Goal: Transaction & Acquisition: Subscribe to service/newsletter

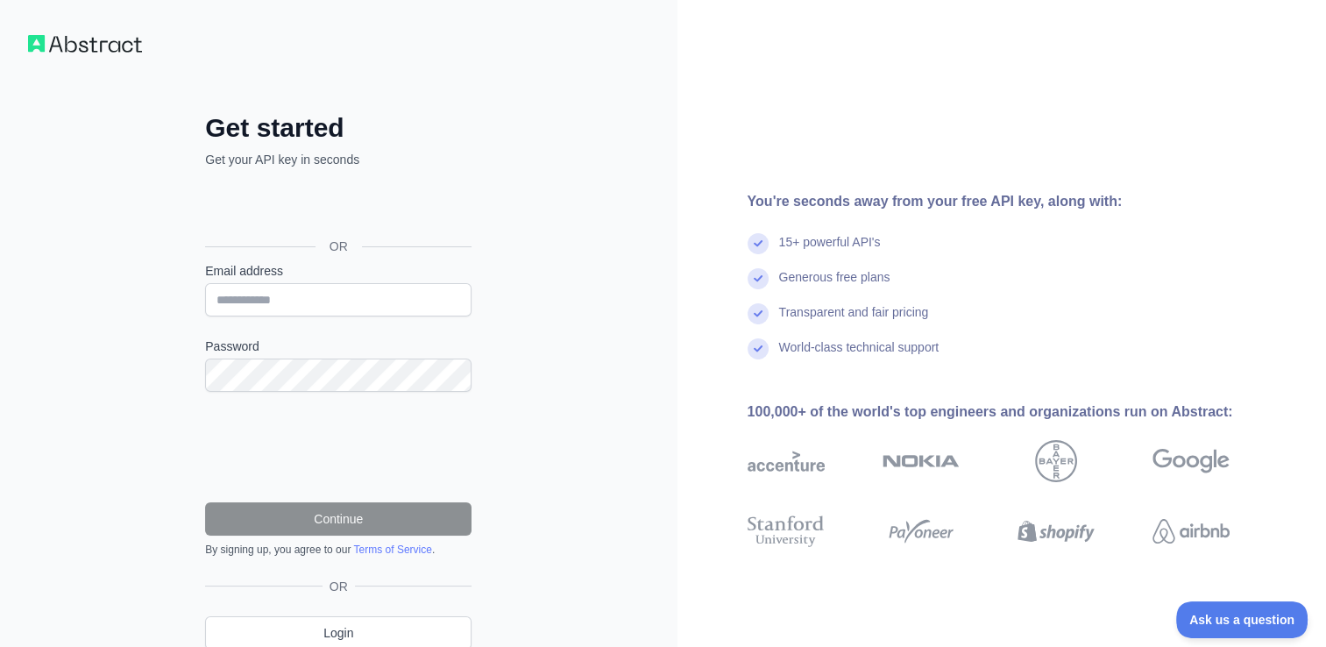
scroll to position [70, 0]
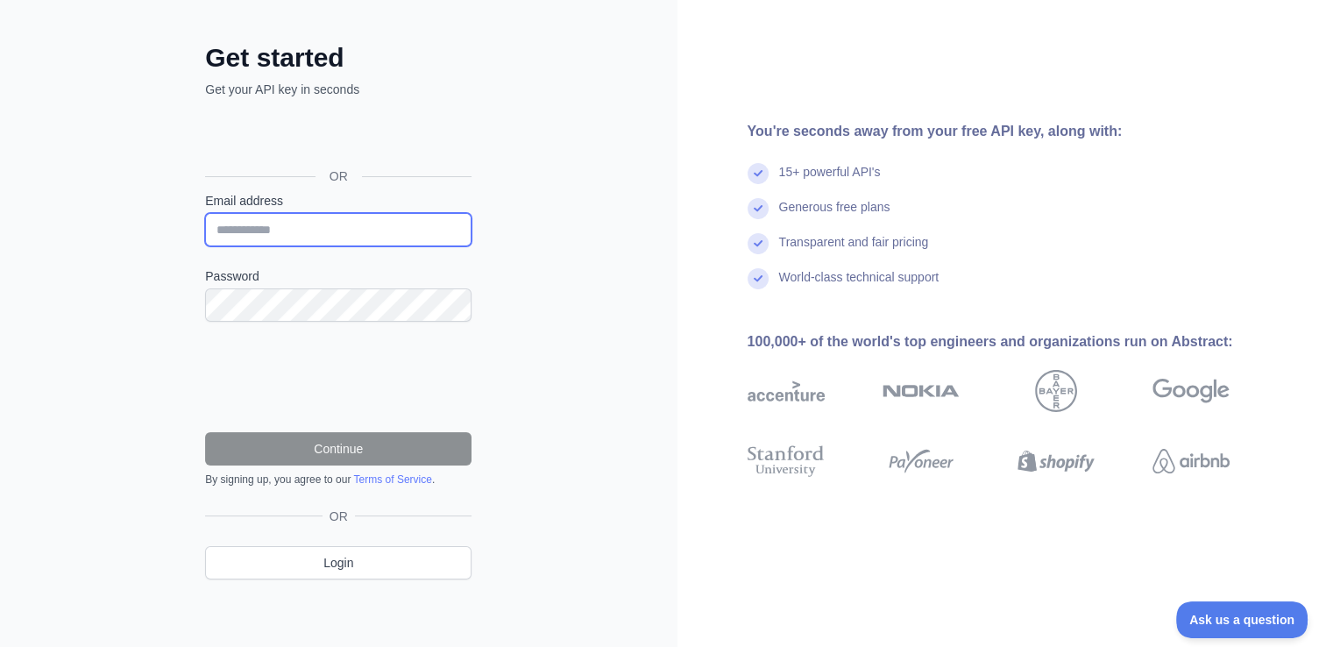
click at [295, 237] on input "Email address" at bounding box center [338, 229] width 266 height 33
type input "**********"
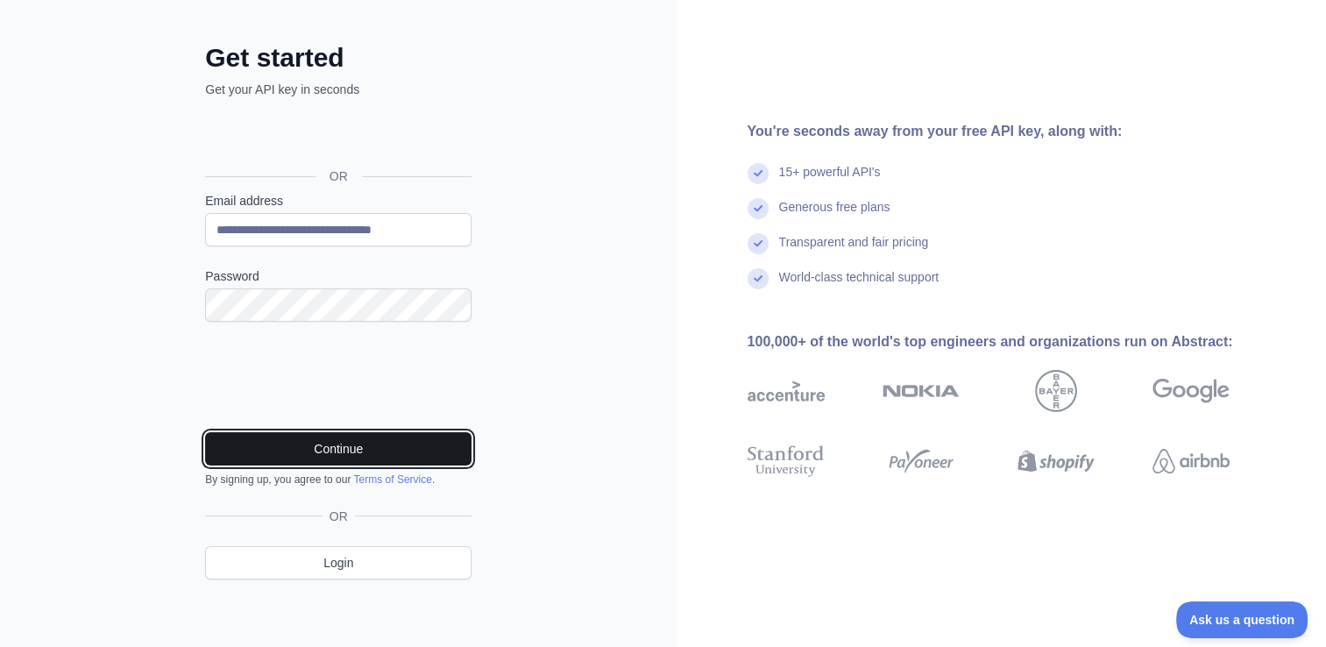
click at [279, 442] on button "Continue" at bounding box center [338, 448] width 266 height 33
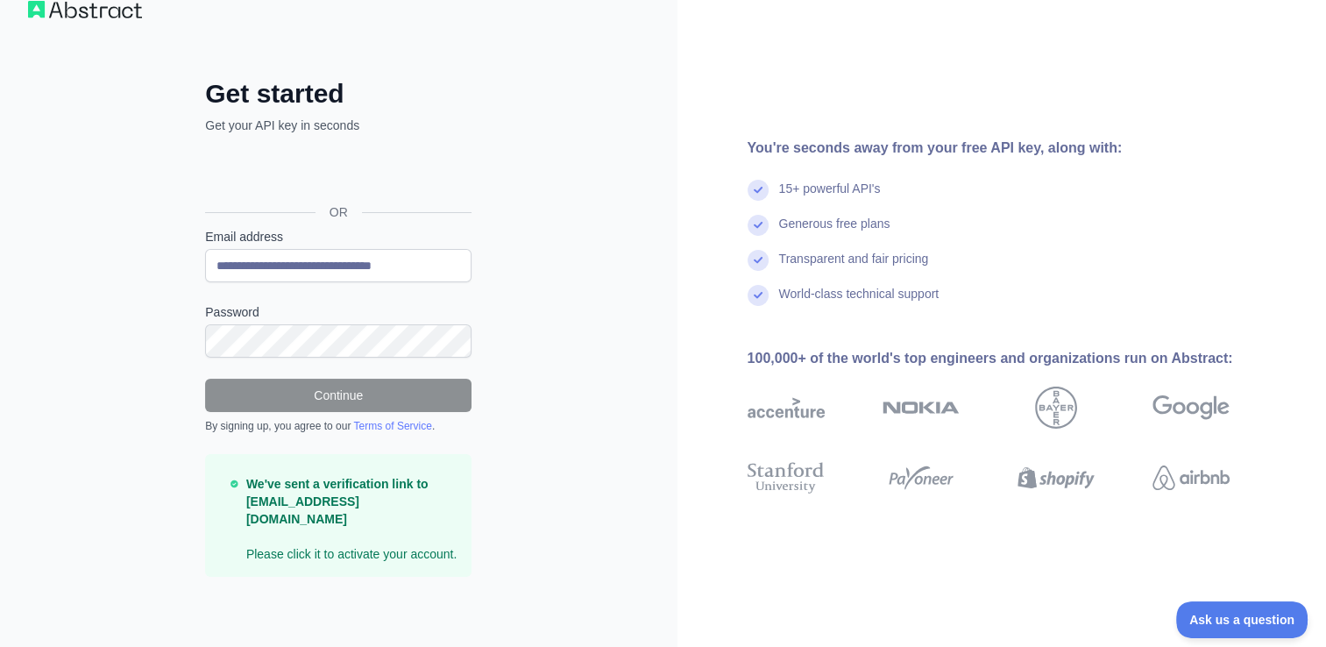
scroll to position [14, 0]
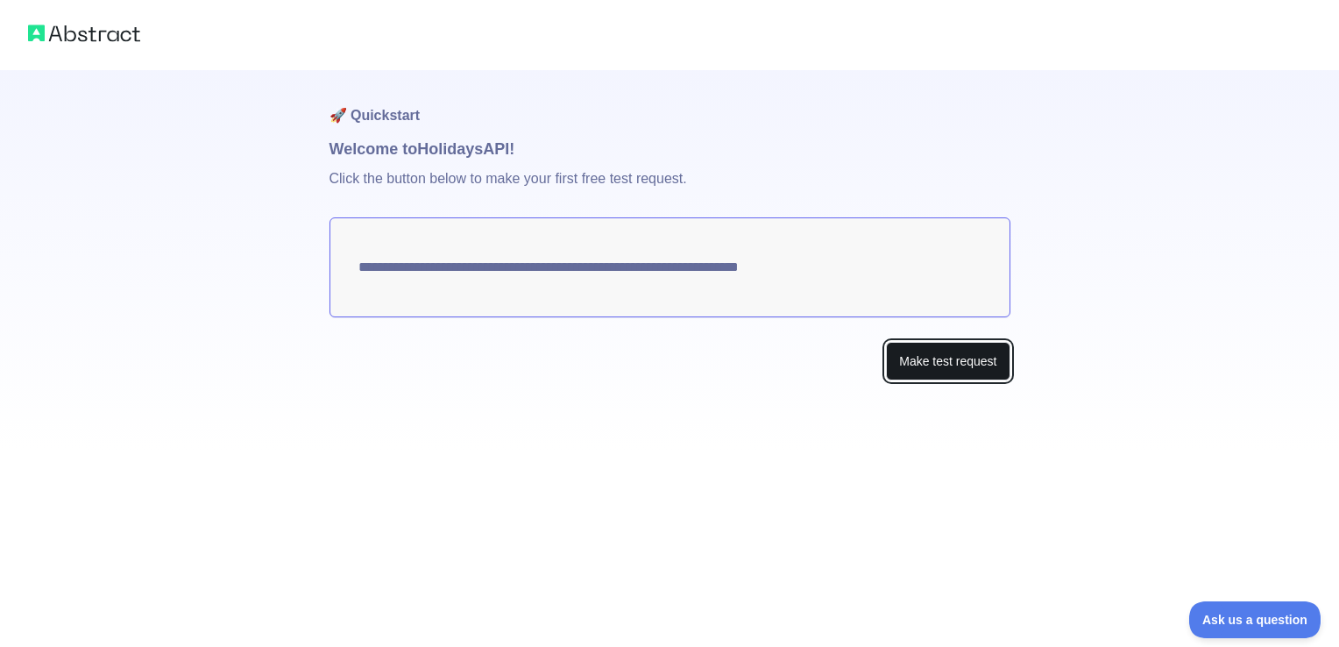
click at [971, 353] on button "Make test request" at bounding box center [948, 361] width 124 height 39
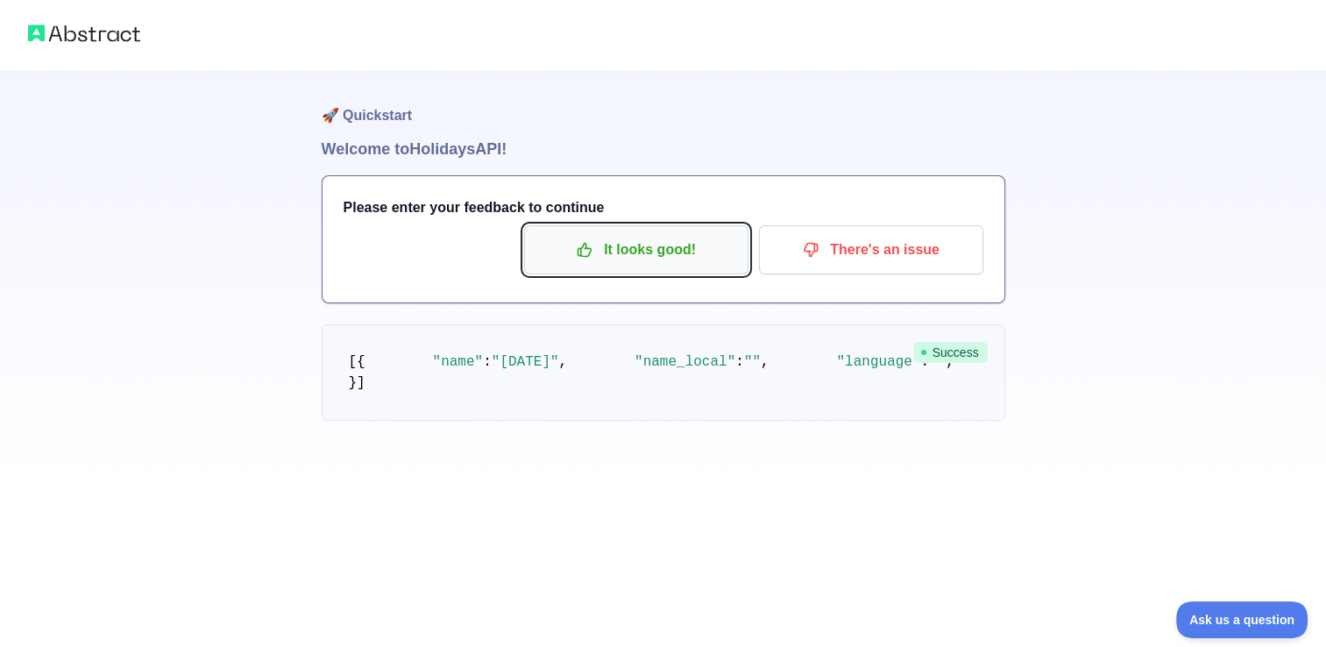
click at [642, 240] on p "It looks good!" at bounding box center [636, 250] width 198 height 30
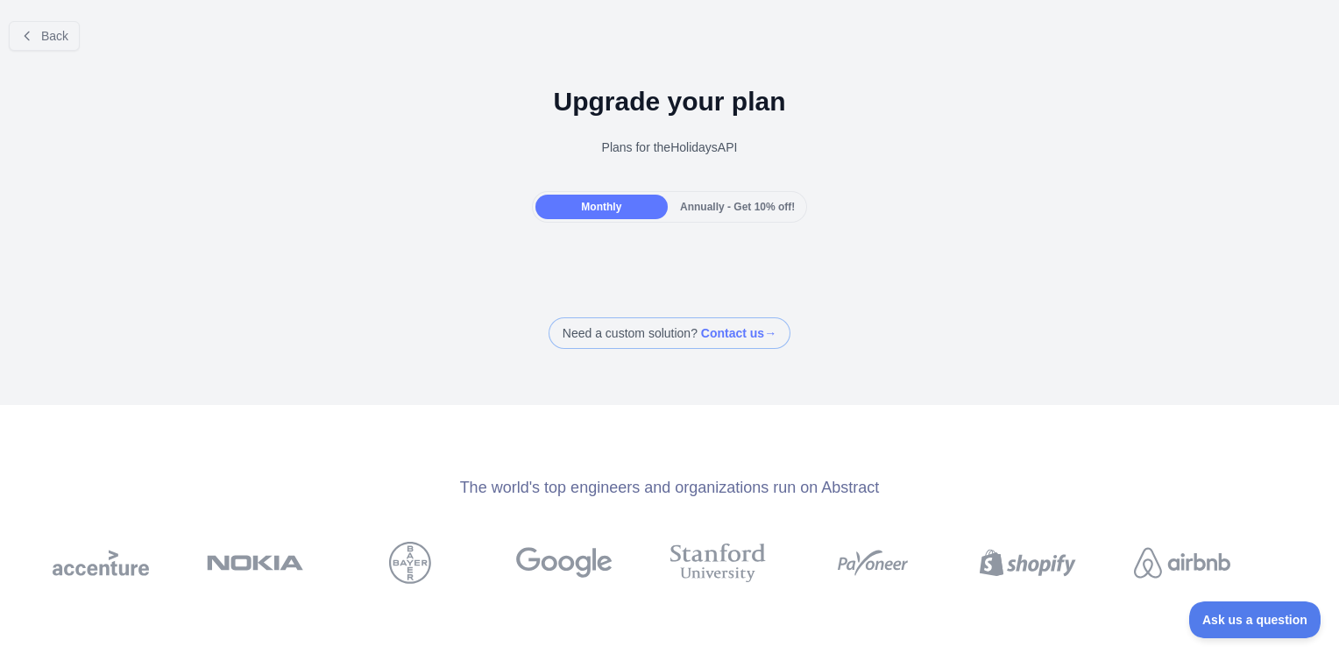
click at [614, 209] on span "Monthly" at bounding box center [601, 207] width 40 height 12
click at [736, 209] on span "Annually - Get 10% off!" at bounding box center [737, 207] width 115 height 12
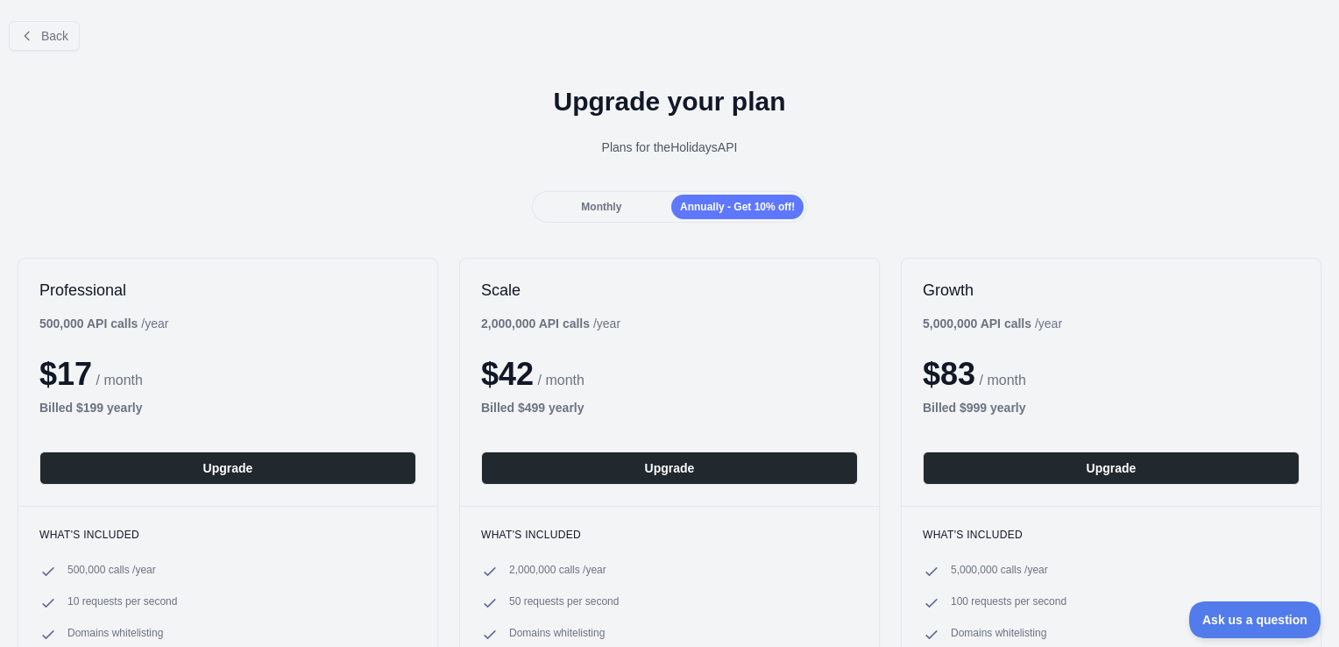
click at [642, 211] on div "Monthly" at bounding box center [602, 207] width 132 height 25
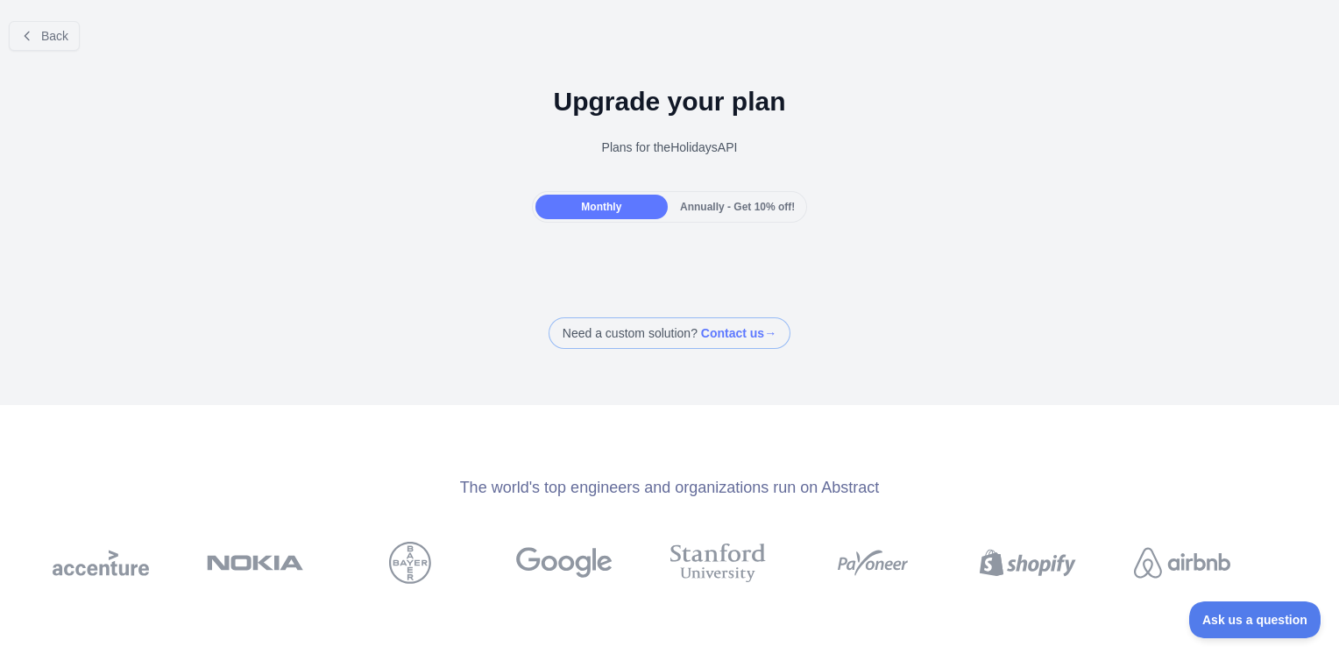
click at [605, 198] on div "Monthly" at bounding box center [602, 207] width 132 height 25
drag, startPoint x: 605, startPoint y: 198, endPoint x: 621, endPoint y: 205, distance: 17.3
click at [621, 205] on div "Monthly" at bounding box center [602, 207] width 132 height 25
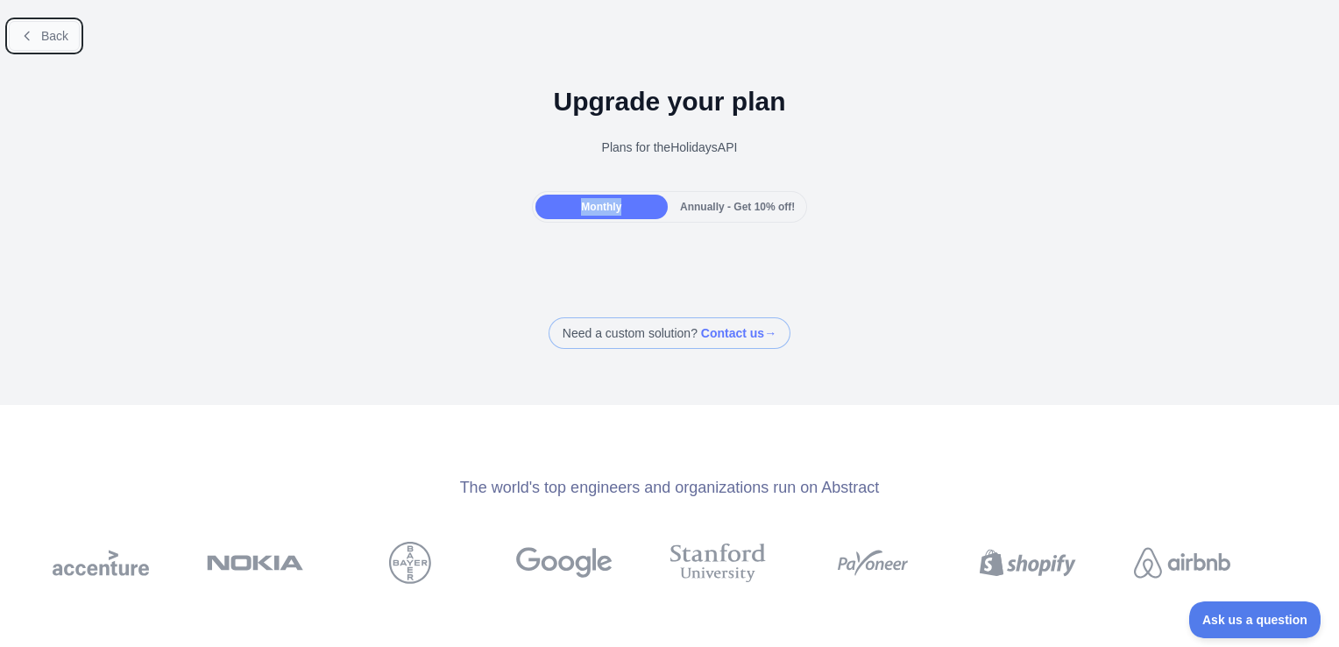
click at [41, 37] on span "Back" at bounding box center [54, 36] width 27 height 14
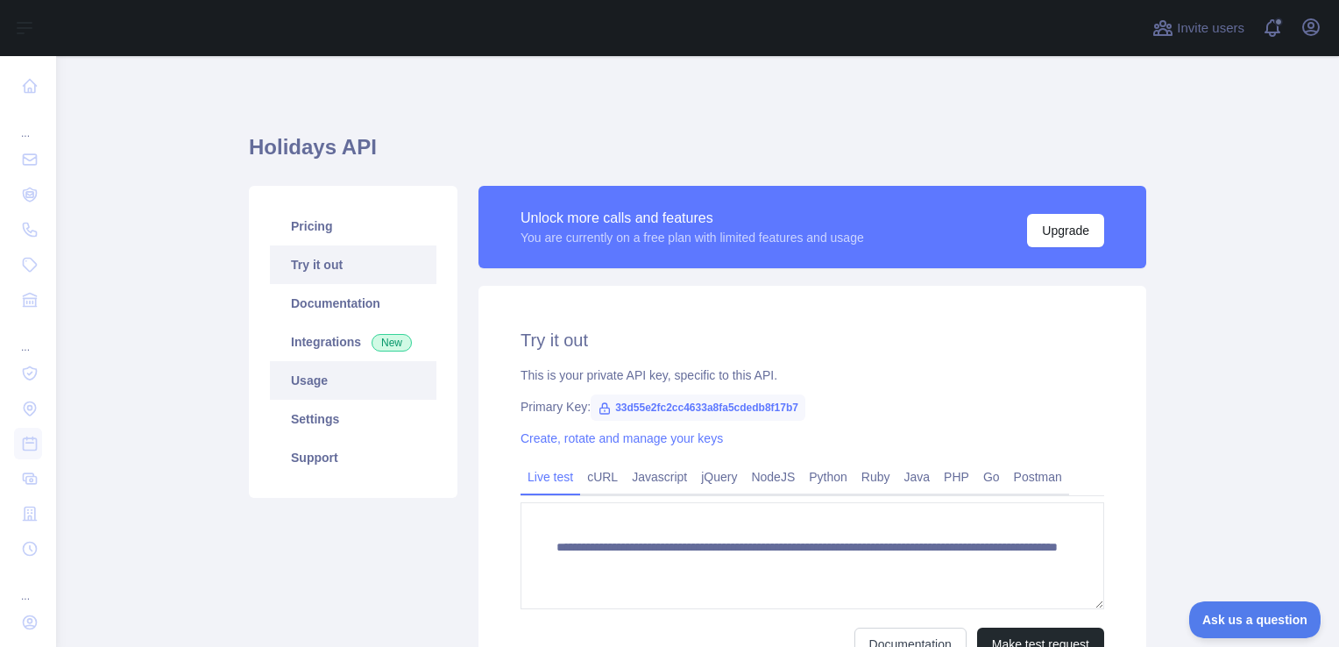
click at [323, 381] on link "Usage" at bounding box center [353, 380] width 167 height 39
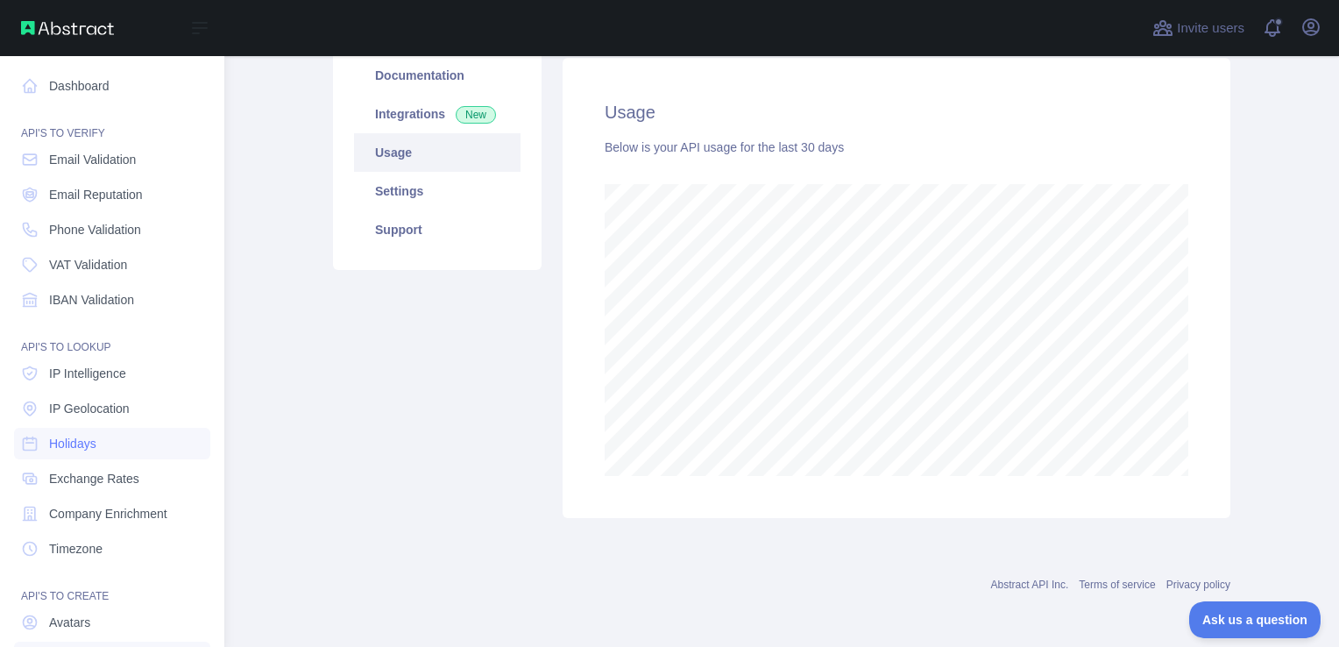
scroll to position [591, 1269]
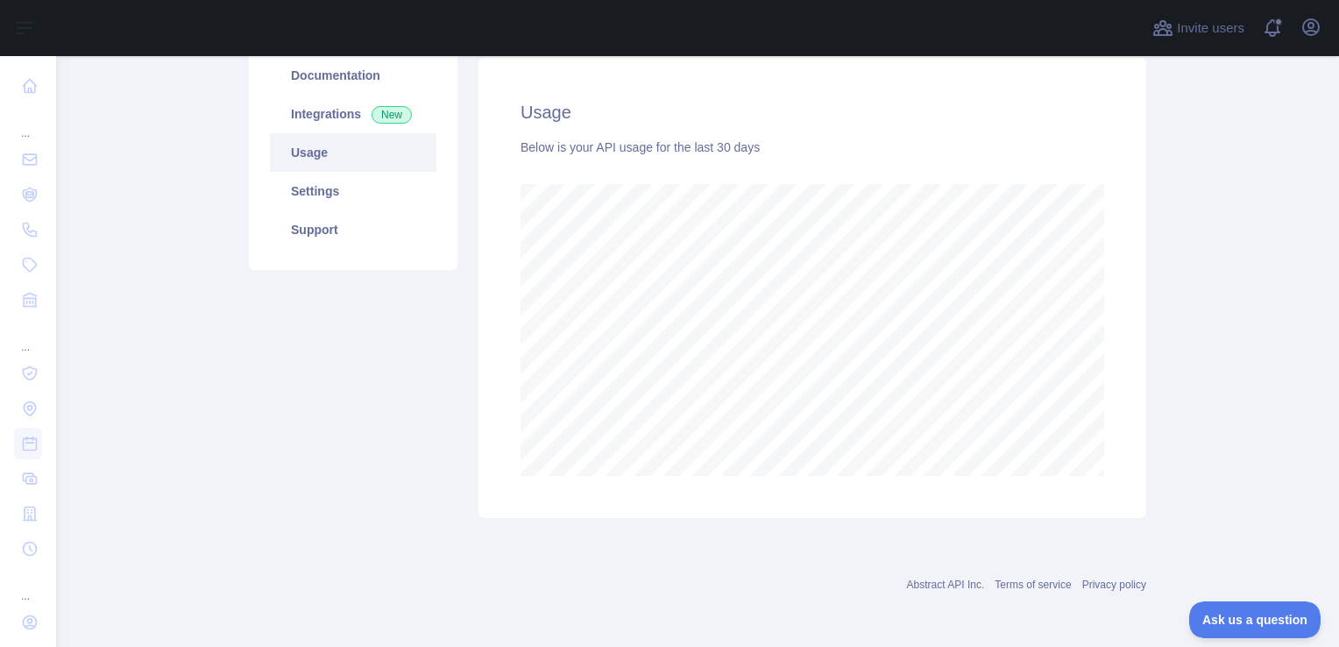
click at [1280, 331] on main "Holidays API Pricing Try it out Documentation Integrations New Usage Settings S…" at bounding box center [697, 351] width 1283 height 591
